Goal: Information Seeking & Learning: Learn about a topic

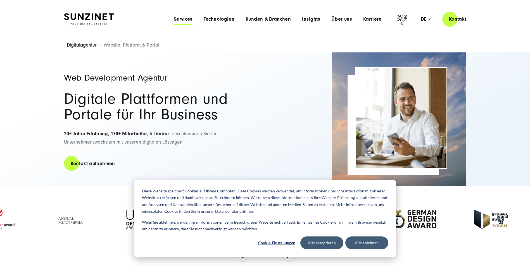
click at [188, 20] on span "Services" at bounding box center [183, 19] width 19 height 6
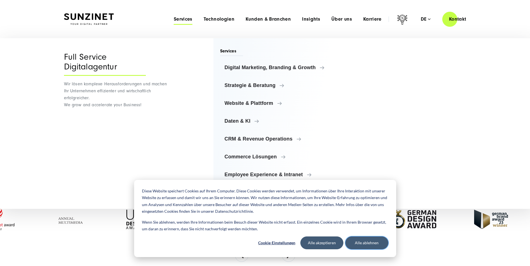
click at [347, 244] on button "Alle ablehnen" at bounding box center [366, 243] width 43 height 13
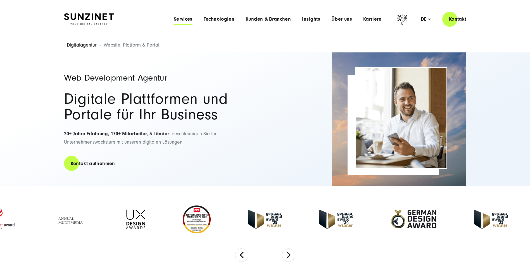
click at [188, 20] on span "Services" at bounding box center [183, 19] width 19 height 6
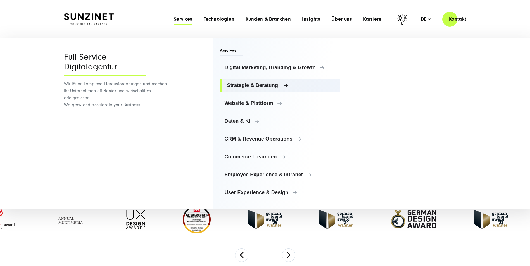
click at [288, 83] on span "Strategie & Beratung" at bounding box center [281, 86] width 108 height 6
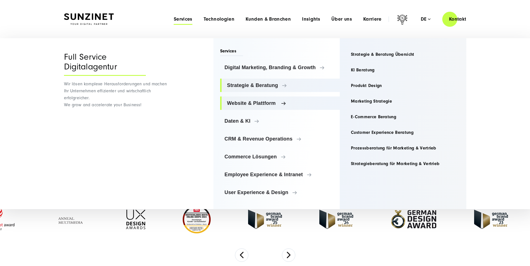
click at [279, 102] on span "Website & Plattform" at bounding box center [281, 104] width 108 height 6
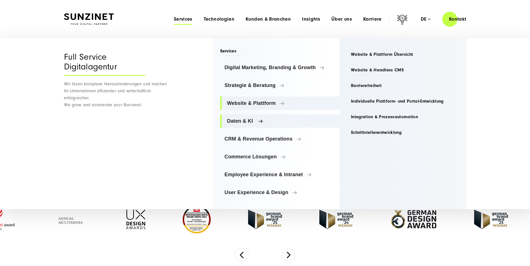
click at [265, 121] on span "Daten & KI" at bounding box center [281, 121] width 108 height 6
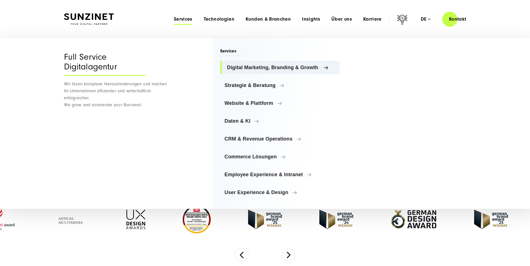
click at [286, 65] on span "Digital Marketing, Branding & Growth" at bounding box center [281, 68] width 108 height 6
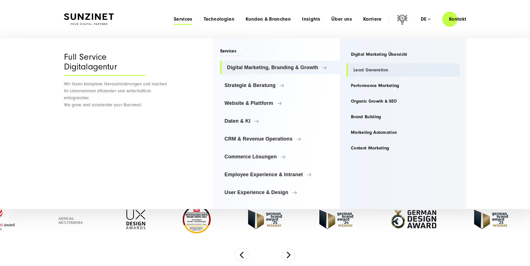
click at [380, 70] on link "Lead Generation" at bounding box center [402, 69] width 113 height 13
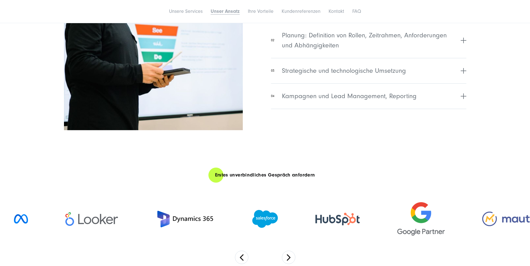
scroll to position [1061, 0]
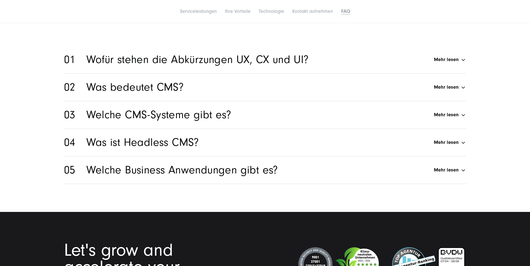
scroll to position [2792, 0]
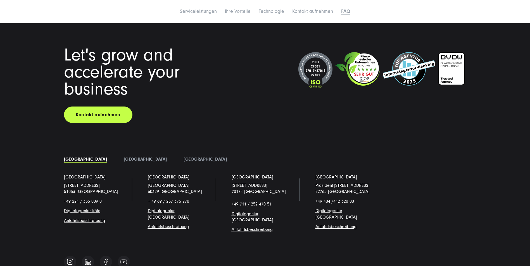
click at [256, 212] on span "Digitalagentur [GEOGRAPHIC_DATA]" at bounding box center [252, 217] width 42 height 11
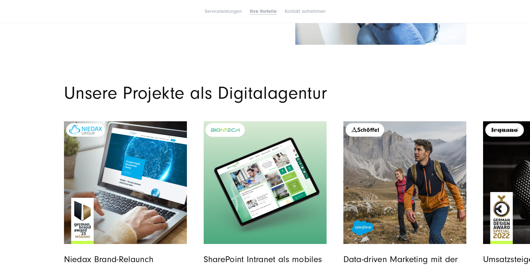
scroll to position [1619, 0]
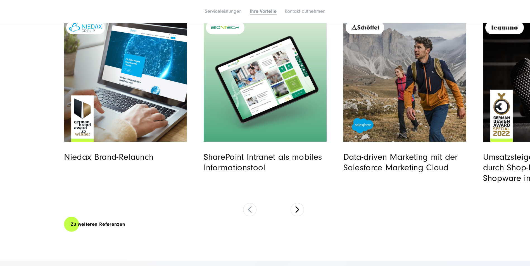
drag, startPoint x: 315, startPoint y: 207, endPoint x: 309, endPoint y: 211, distance: 7.7
click at [313, 209] on div "Niedax Brand-Relaunch" at bounding box center [273, 118] width 419 height 198
click at [306, 211] on div "Niedax Brand-Relaunch" at bounding box center [273, 118] width 419 height 198
click at [299, 209] on button at bounding box center [296, 209] width 13 height 13
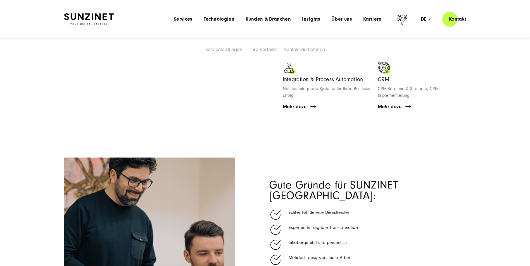
scroll to position [586, 0]
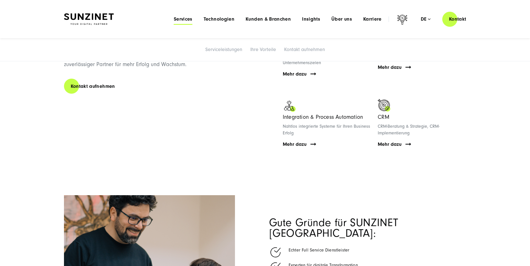
click at [180, 20] on span "Services" at bounding box center [183, 19] width 19 height 6
